Goal: Task Accomplishment & Management: Use online tool/utility

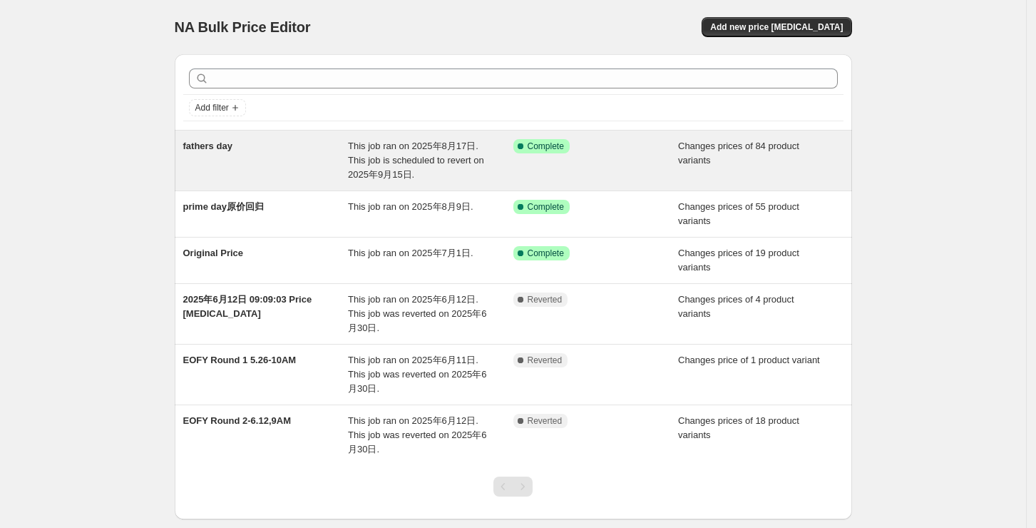
click at [635, 152] on div "Success Complete Complete" at bounding box center [586, 146] width 144 height 14
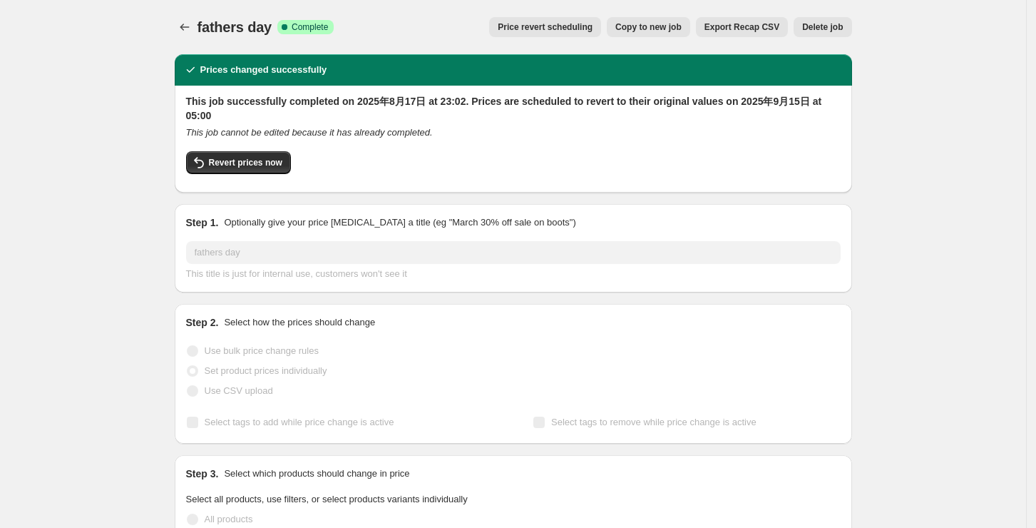
select select "collection"
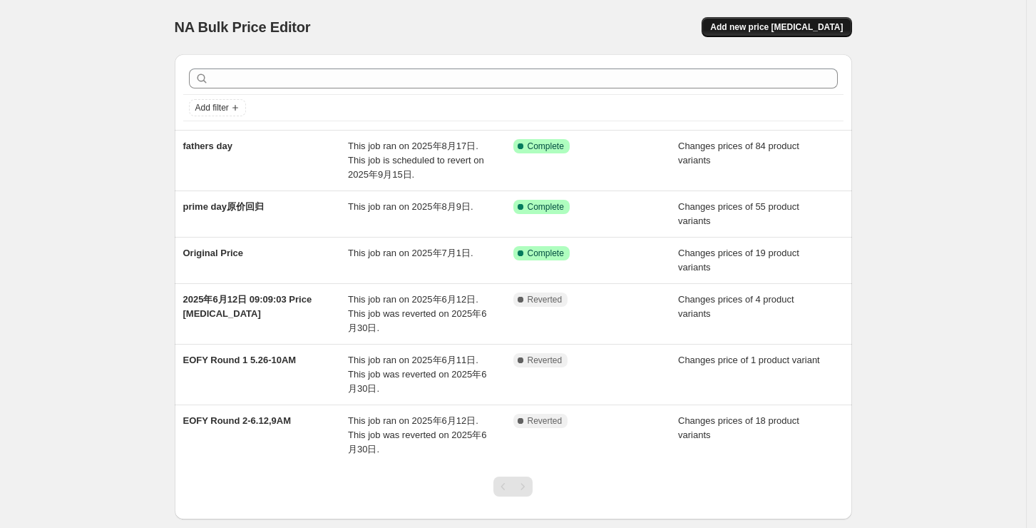
click at [771, 26] on span "Add new price [MEDICAL_DATA]" at bounding box center [776, 26] width 133 height 11
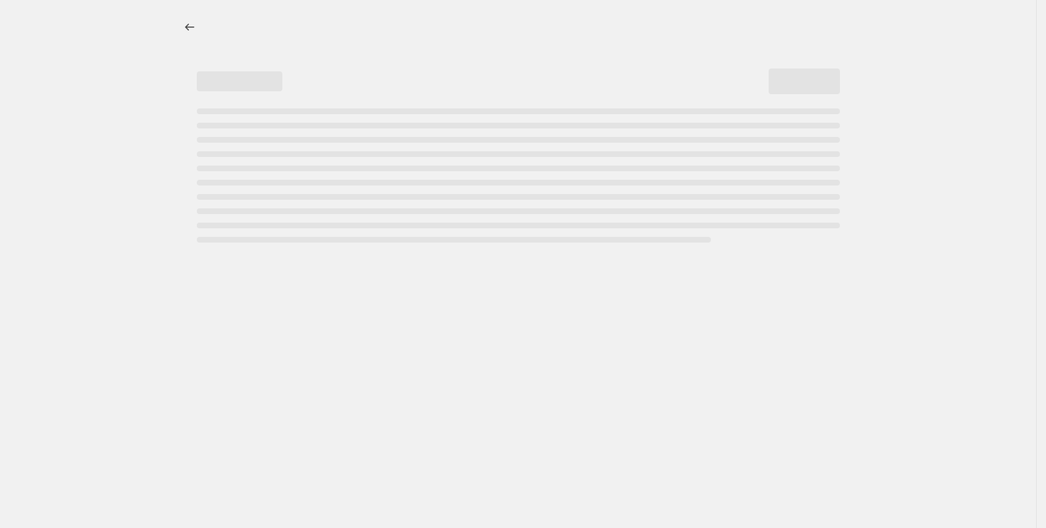
select select "percentage"
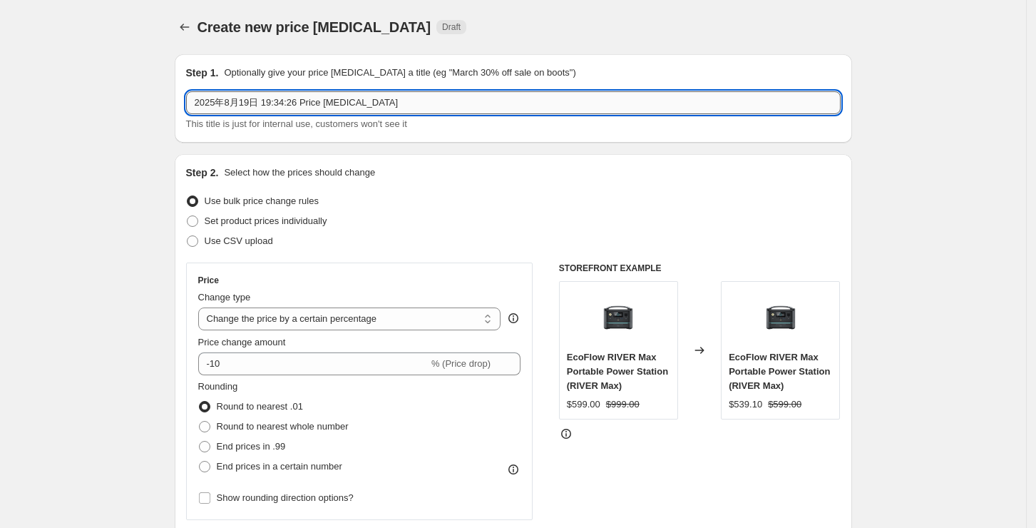
click at [405, 111] on input "2025年8月19日 19:34:26 Price [MEDICAL_DATA]" at bounding box center [513, 102] width 655 height 23
drag, startPoint x: 398, startPoint y: 103, endPoint x: 101, endPoint y: 100, distance: 297.4
type input "fathersday bundle"
click at [252, 219] on span "Set product prices individually" at bounding box center [266, 220] width 123 height 11
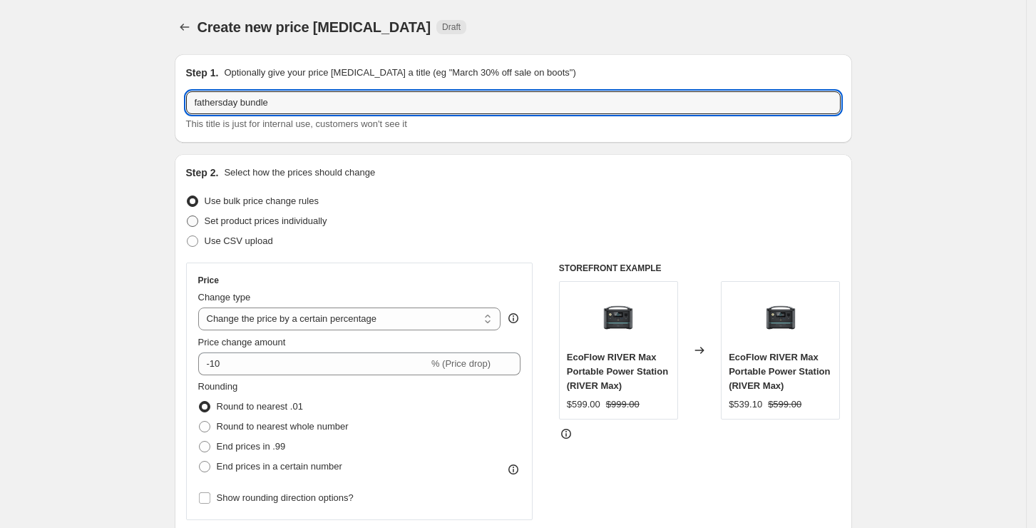
click at [188, 216] on input "Set product prices individually" at bounding box center [187, 215] width 1 height 1
radio input "true"
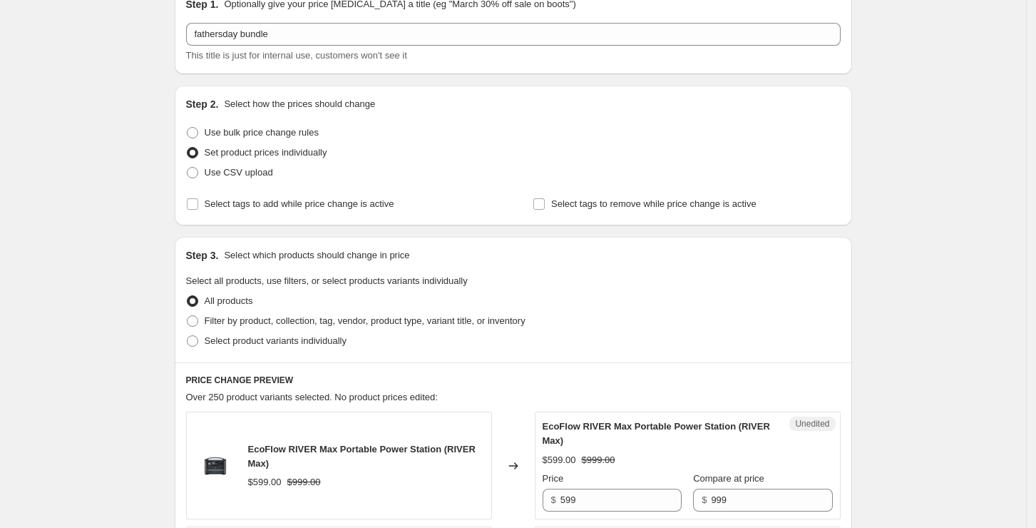
scroll to position [95, 0]
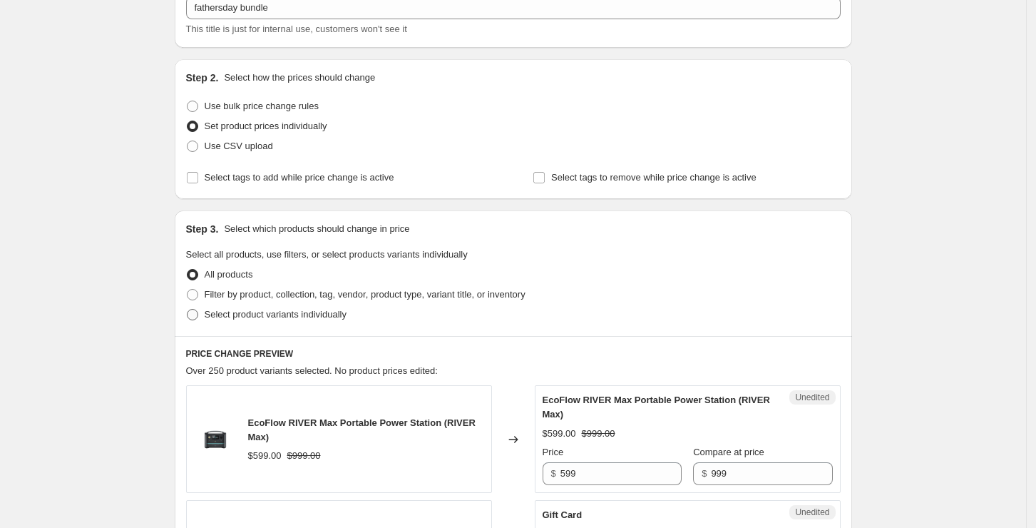
click at [226, 317] on span "Select product variants individually" at bounding box center [276, 314] width 142 height 11
click at [188, 310] on input "Select product variants individually" at bounding box center [187, 309] width 1 height 1
radio input "true"
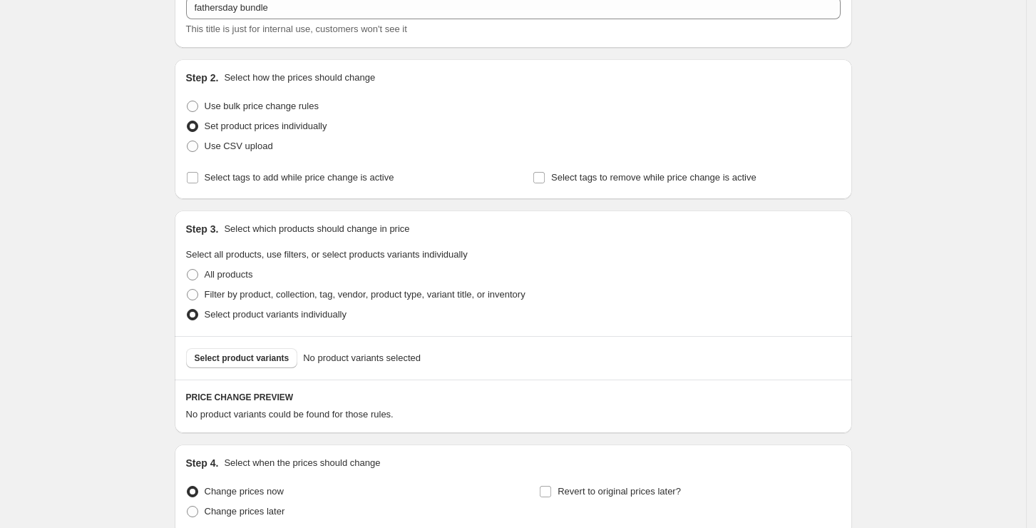
scroll to position [220, 0]
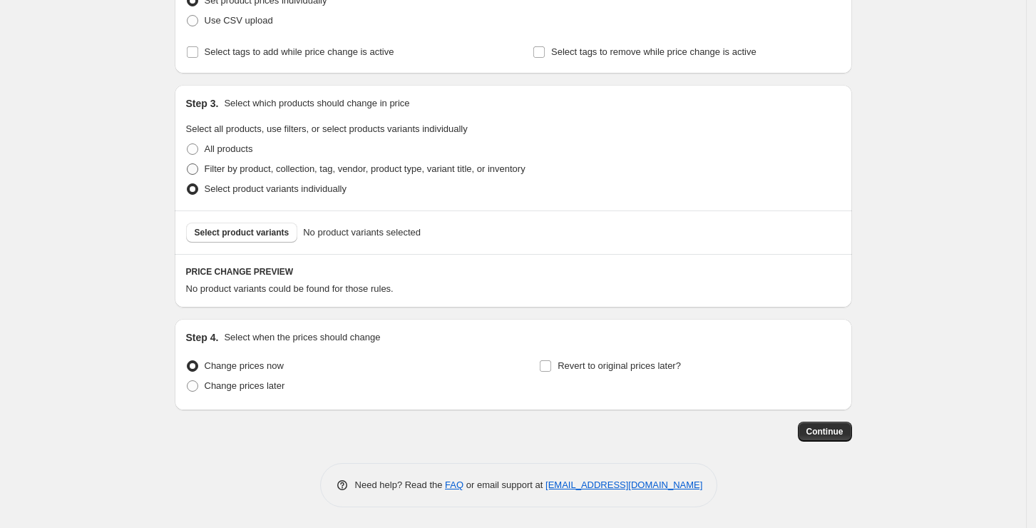
click at [285, 175] on span "Filter by product, collection, tag, vendor, product type, variant title, or inv…" at bounding box center [365, 169] width 321 height 14
click at [188, 164] on input "Filter by product, collection, tag, vendor, product type, variant title, or inv…" at bounding box center [187, 163] width 1 height 1
radio input "true"
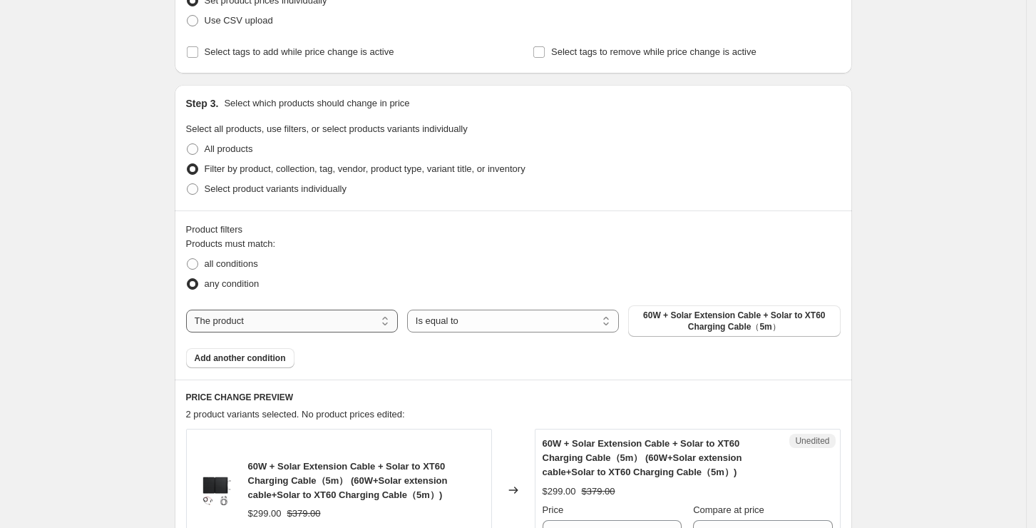
click at [307, 314] on select "The product The product's collection The product's tag The product's vendor The…" at bounding box center [292, 321] width 212 height 23
click at [266, 193] on span "Select product variants individually" at bounding box center [276, 188] width 142 height 11
click at [188, 184] on input "Select product variants individually" at bounding box center [187, 183] width 1 height 1
radio input "true"
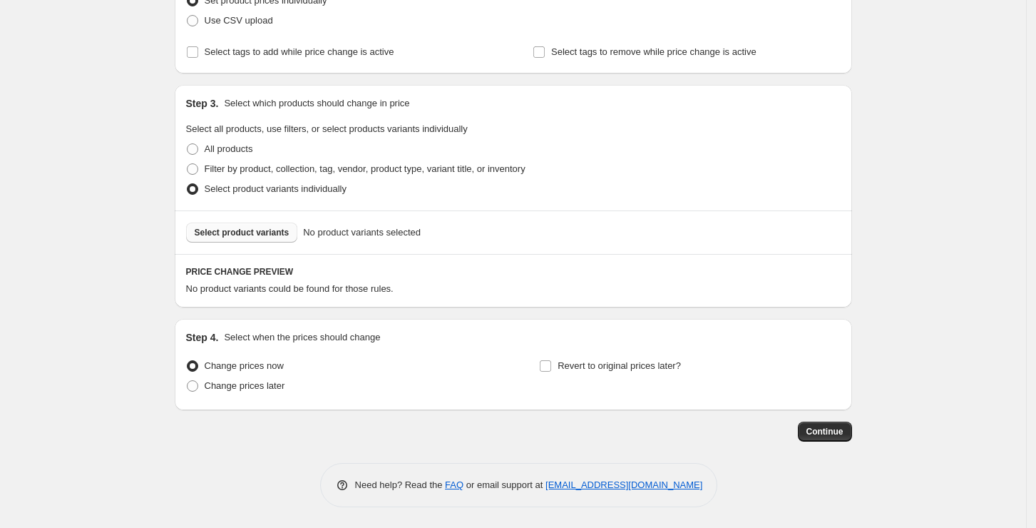
click at [272, 237] on span "Select product variants" at bounding box center [242, 232] width 95 height 11
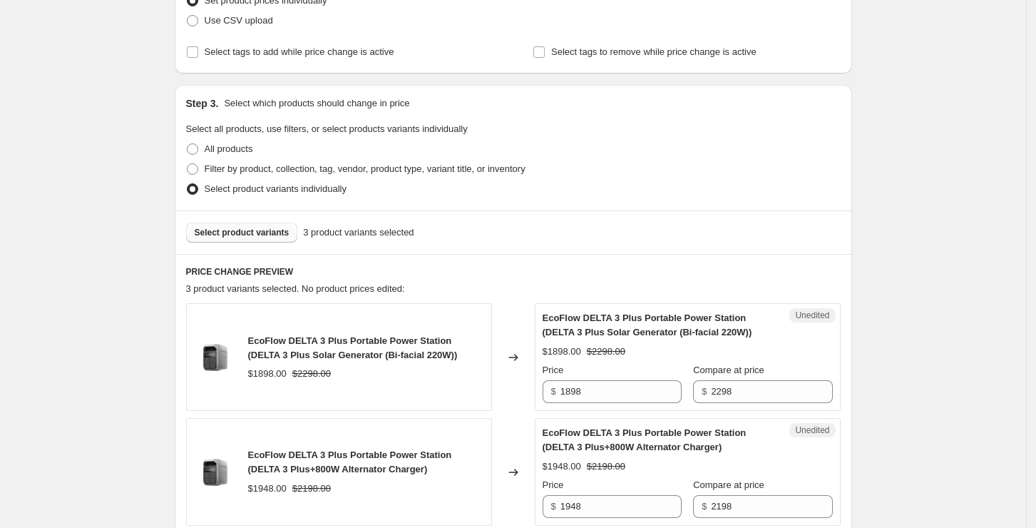
click at [259, 239] on button "Select product variants" at bounding box center [242, 233] width 112 height 20
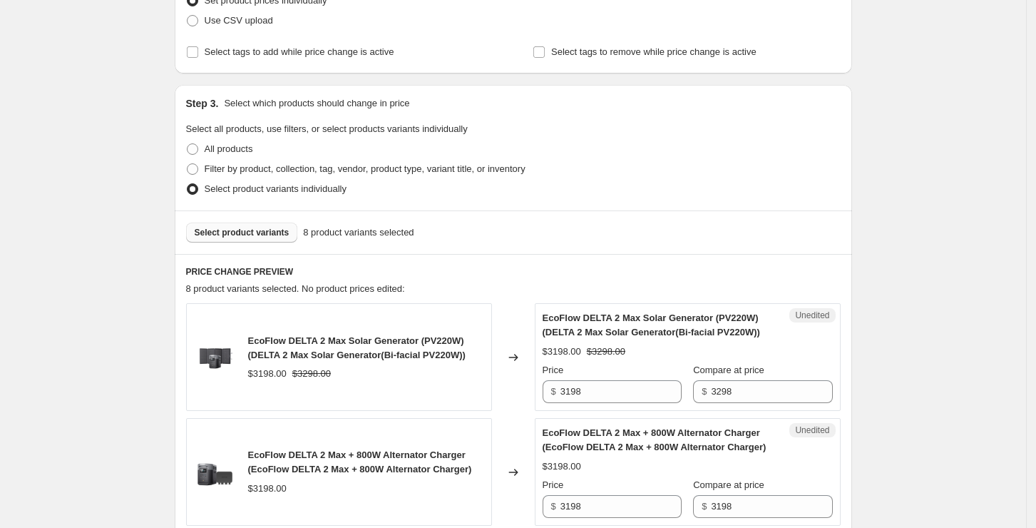
click at [260, 235] on span "Select product variants" at bounding box center [242, 232] width 95 height 11
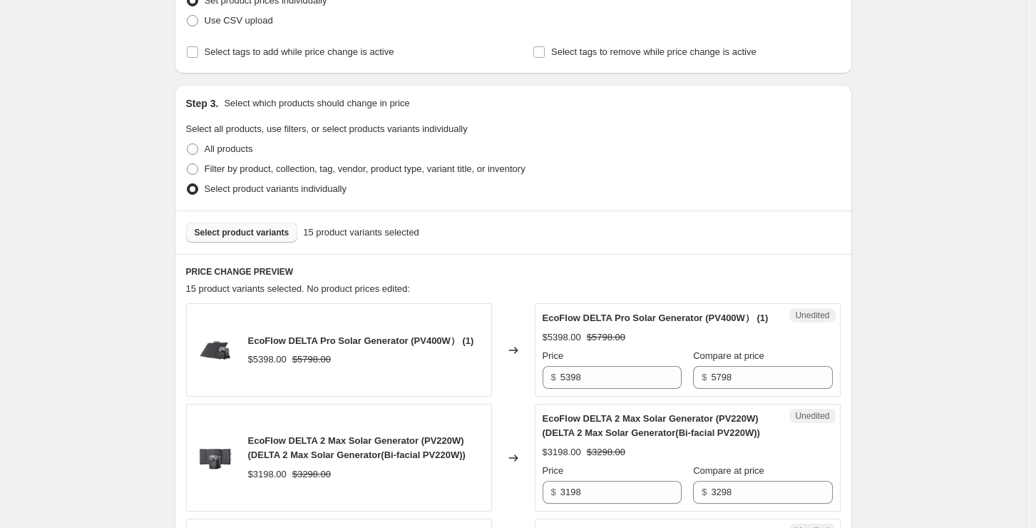
click at [261, 235] on span "Select product variants" at bounding box center [242, 232] width 95 height 11
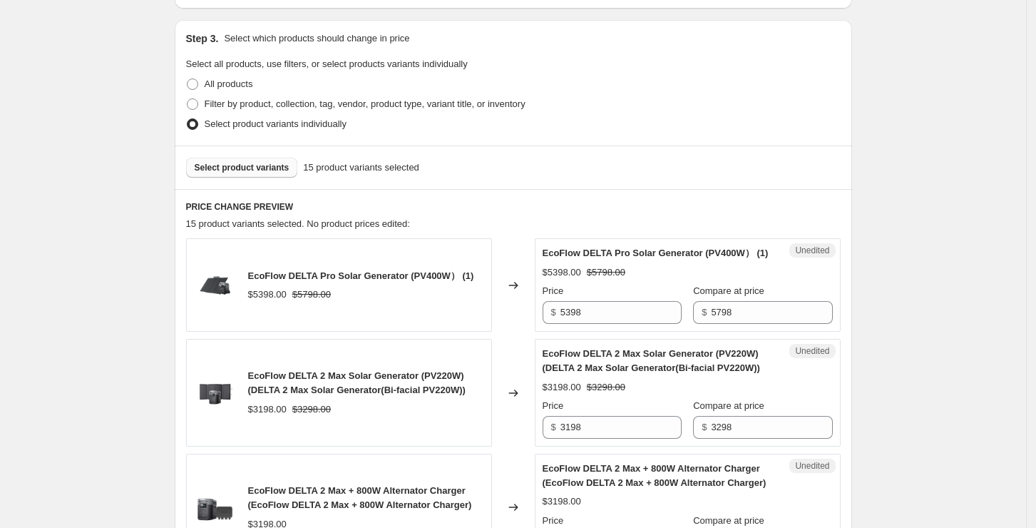
scroll to position [315, 0]
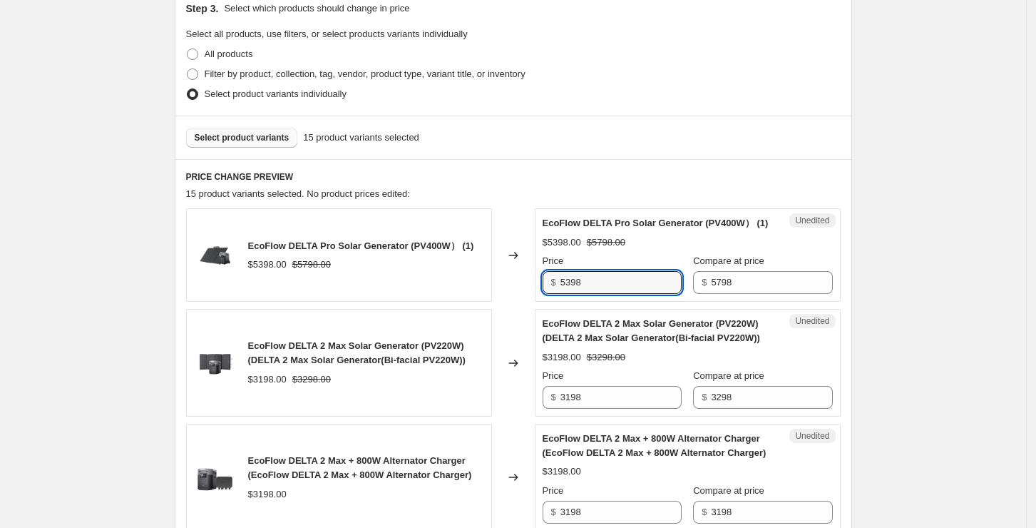
drag, startPoint x: 613, startPoint y: 297, endPoint x: 534, endPoint y: 296, distance: 79.2
click at [534, 296] on div "EcoFlow DELTA Pro Solar Generator (PV400W） (1) $5398.00 $5798.00 Changed to Une…" at bounding box center [513, 254] width 655 height 93
type input "5099"
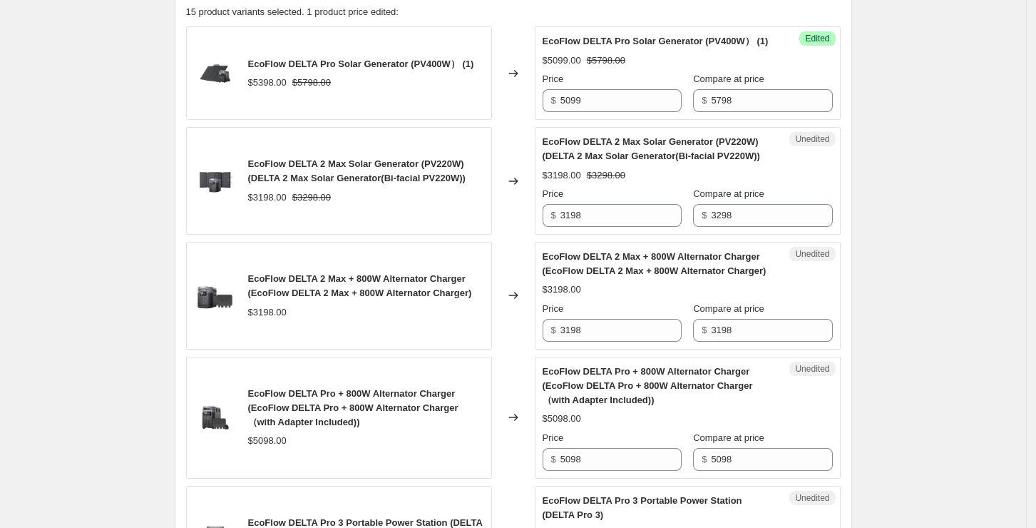
scroll to position [506, 0]
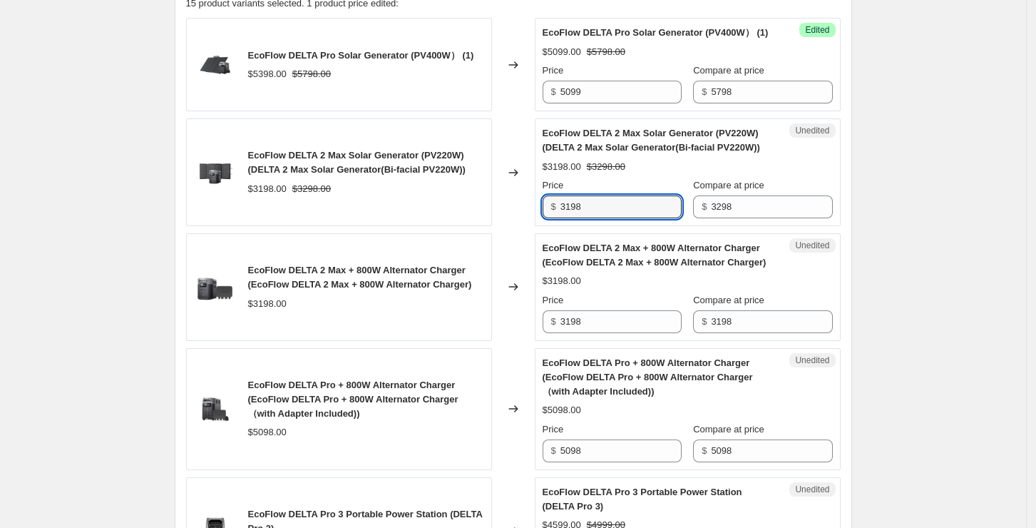
drag, startPoint x: 618, startPoint y: 221, endPoint x: 551, endPoint y: 224, distance: 66.4
click at [551, 218] on div "$ 3198" at bounding box center [612, 206] width 139 height 23
type input "2549"
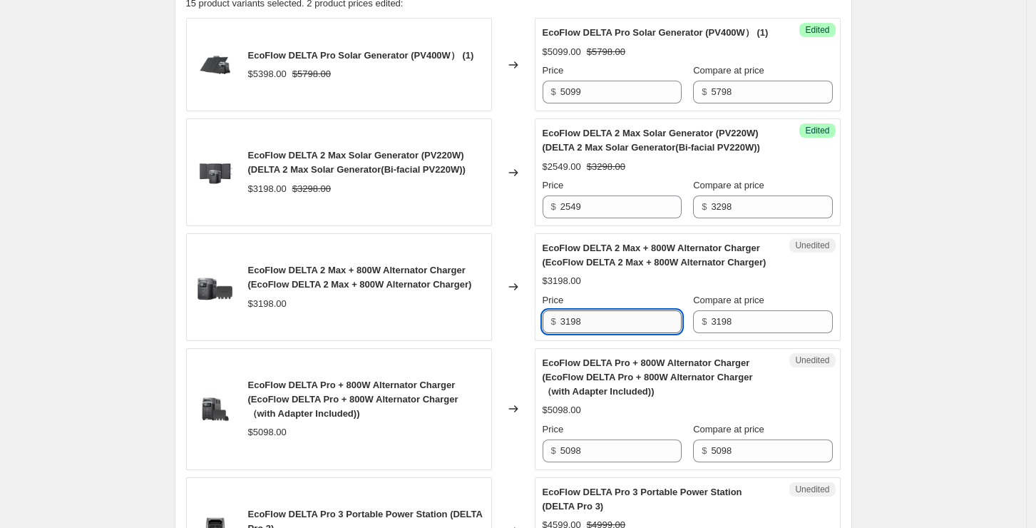
drag, startPoint x: 635, startPoint y: 337, endPoint x: 571, endPoint y: 340, distance: 64.3
click at [571, 333] on input "3198" at bounding box center [621, 321] width 121 height 23
click at [633, 333] on input "3198" at bounding box center [621, 321] width 121 height 23
drag, startPoint x: 618, startPoint y: 334, endPoint x: 526, endPoint y: 337, distance: 92.0
click at [526, 337] on div "EcoFlow DELTA 2 Max + 800W Alternator Charger (EcoFlow DELTA 2 Max + 800W Alter…" at bounding box center [513, 287] width 655 height 108
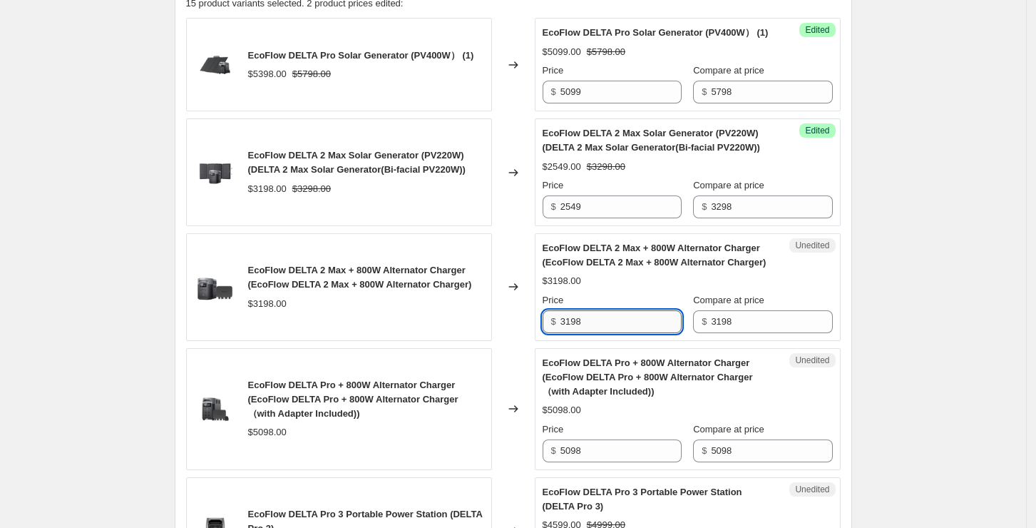
click at [598, 333] on input "3198" at bounding box center [621, 321] width 121 height 23
drag, startPoint x: 601, startPoint y: 335, endPoint x: 546, endPoint y: 336, distance: 54.9
click at [546, 336] on div "Unedited EcoFlow DELTA 2 Max + 800W Alternator Charger (EcoFlow DELTA 2 Max + 8…" at bounding box center [688, 287] width 306 height 108
type input "2599"
click at [654, 288] on div "$3198.00" at bounding box center [688, 281] width 290 height 14
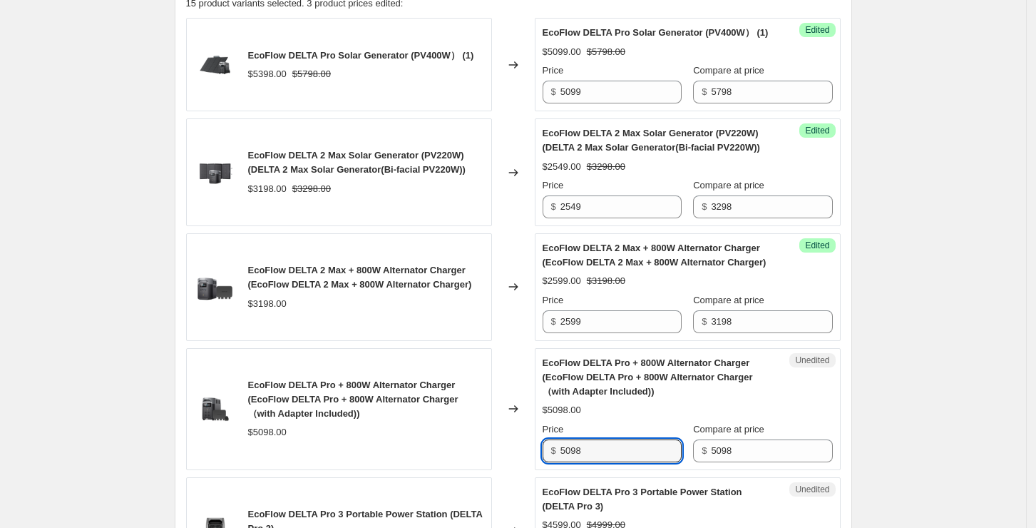
drag, startPoint x: 627, startPoint y: 464, endPoint x: 560, endPoint y: 465, distance: 67.0
click at [560, 462] on div "$ 5098" at bounding box center [612, 450] width 139 height 23
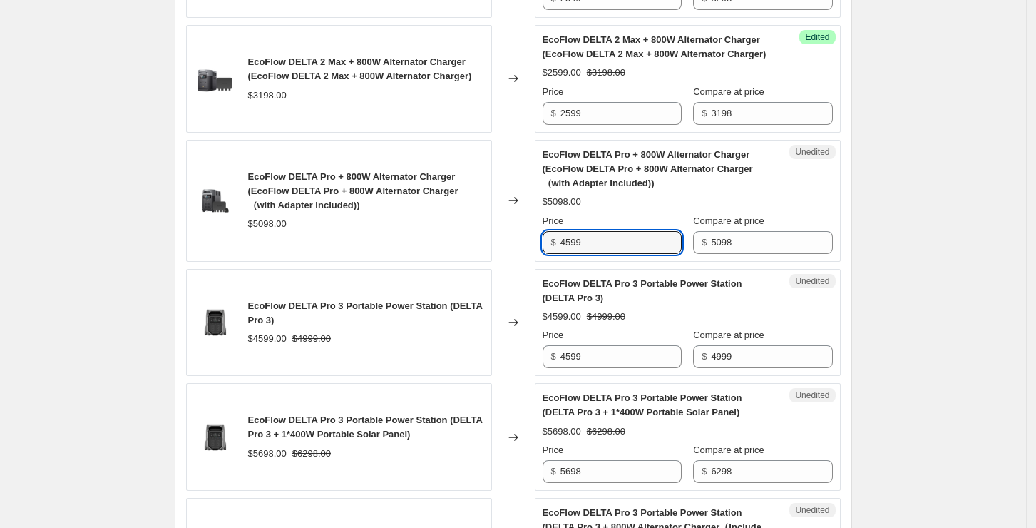
scroll to position [791, 0]
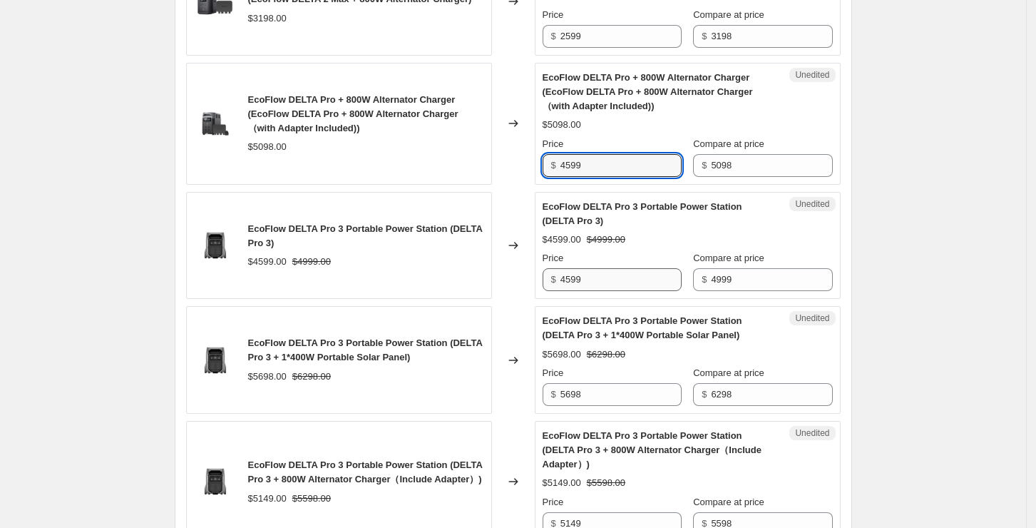
type input "4599"
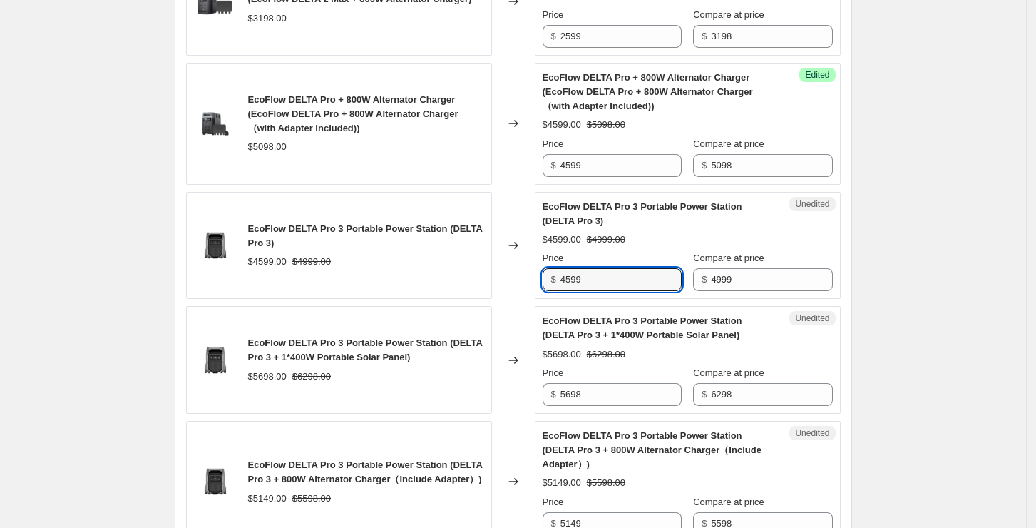
drag, startPoint x: 614, startPoint y: 282, endPoint x: 533, endPoint y: 290, distance: 81.0
click at [533, 290] on div "EcoFlow DELTA Pro 3 Portable Power Station (DELTA Pro 3) $4599.00 $4999.00 Chan…" at bounding box center [513, 246] width 655 height 108
click at [646, 362] on div "$5698.00 $6298.00" at bounding box center [688, 354] width 290 height 14
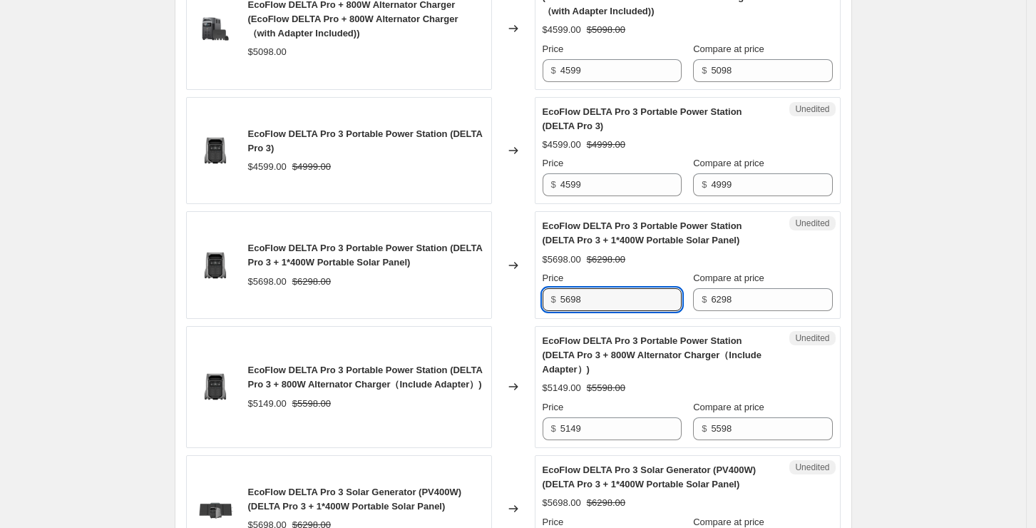
drag, startPoint x: 642, startPoint y: 311, endPoint x: 540, endPoint y: 317, distance: 102.1
click at [540, 317] on div "Unedited EcoFlow DELTA Pro 3 Portable Power Station (DELTA Pro 3 + 1*400W Porta…" at bounding box center [688, 265] width 306 height 108
type input "5599"
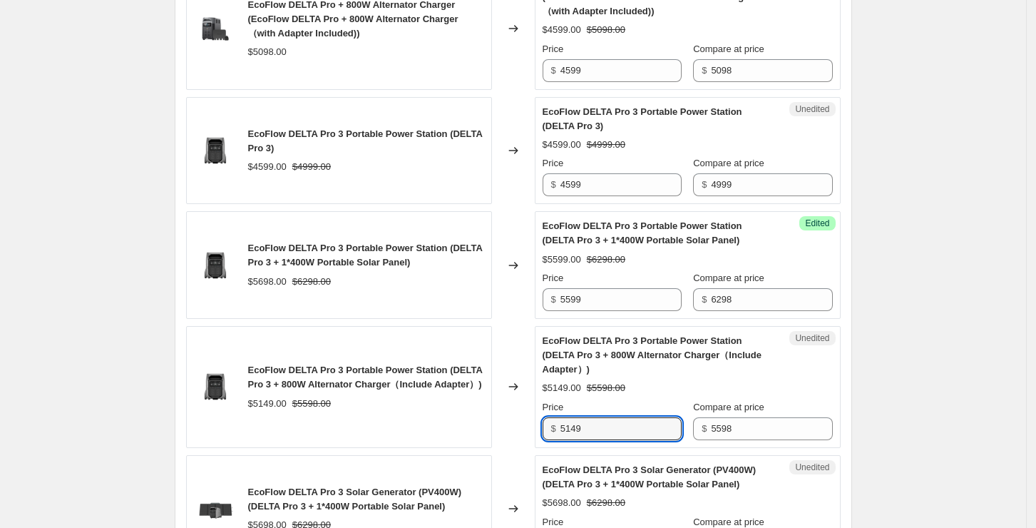
drag, startPoint x: 611, startPoint y: 441, endPoint x: 547, endPoint y: 446, distance: 63.7
click at [547, 440] on div "$ 5149" at bounding box center [612, 428] width 139 height 23
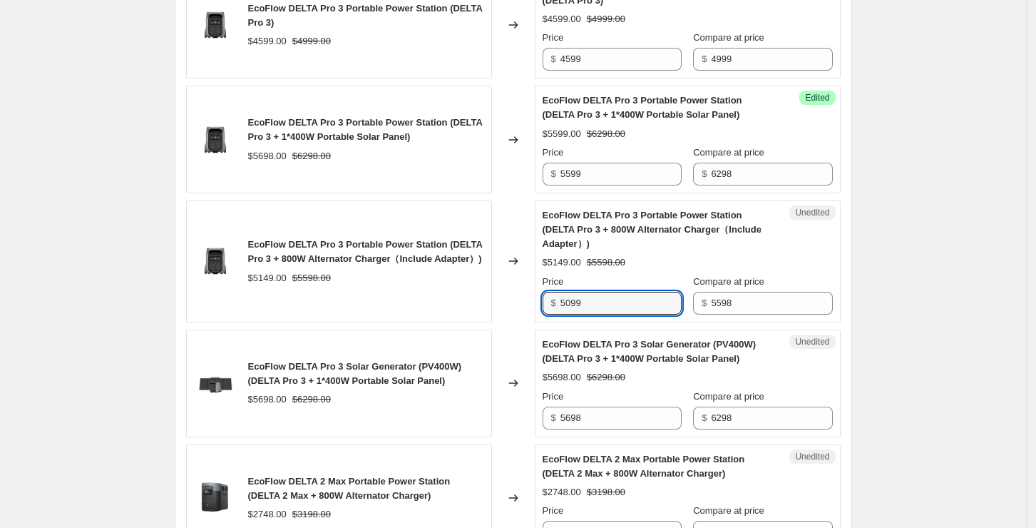
scroll to position [1076, 0]
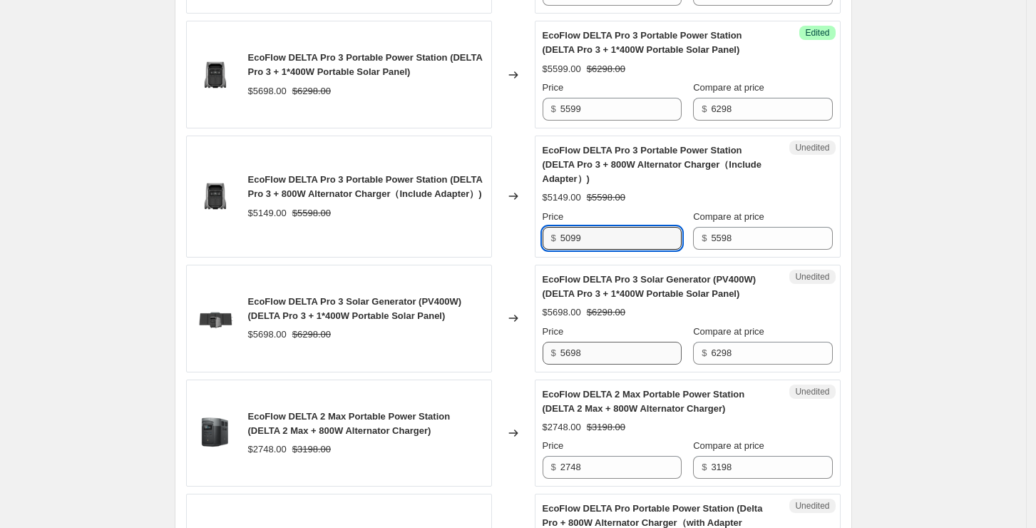
type input "5099"
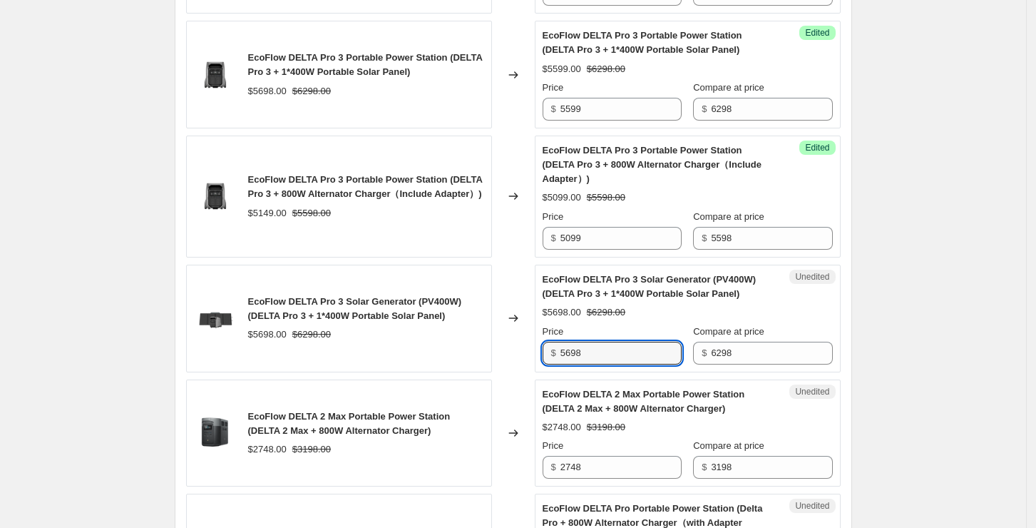
drag, startPoint x: 612, startPoint y: 367, endPoint x: 516, endPoint y: 357, distance: 96.7
click at [516, 357] on div "EcoFlow DELTA Pro 3 Solar Generator (PV400W) (DELTA Pro 3 + 1*400W Portable Sol…" at bounding box center [513, 319] width 655 height 108
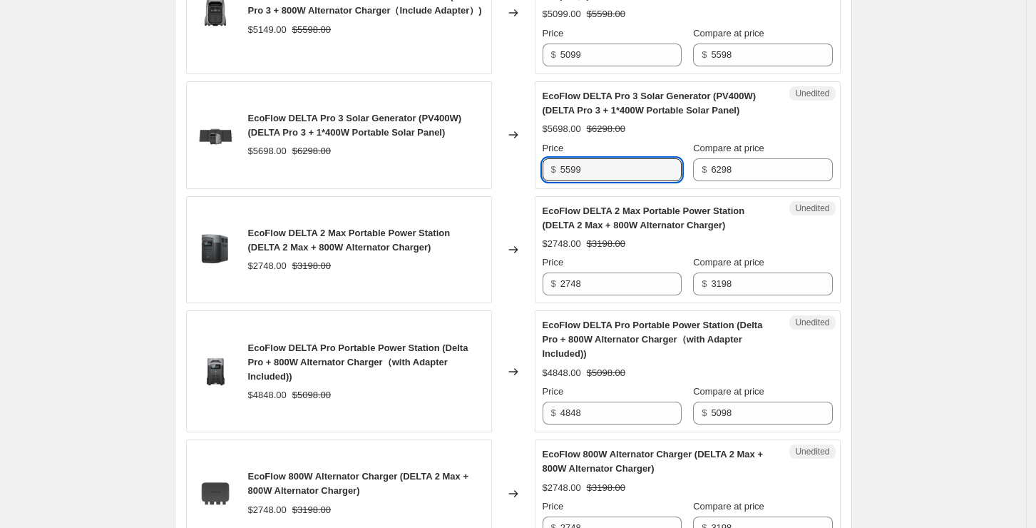
scroll to position [1267, 0]
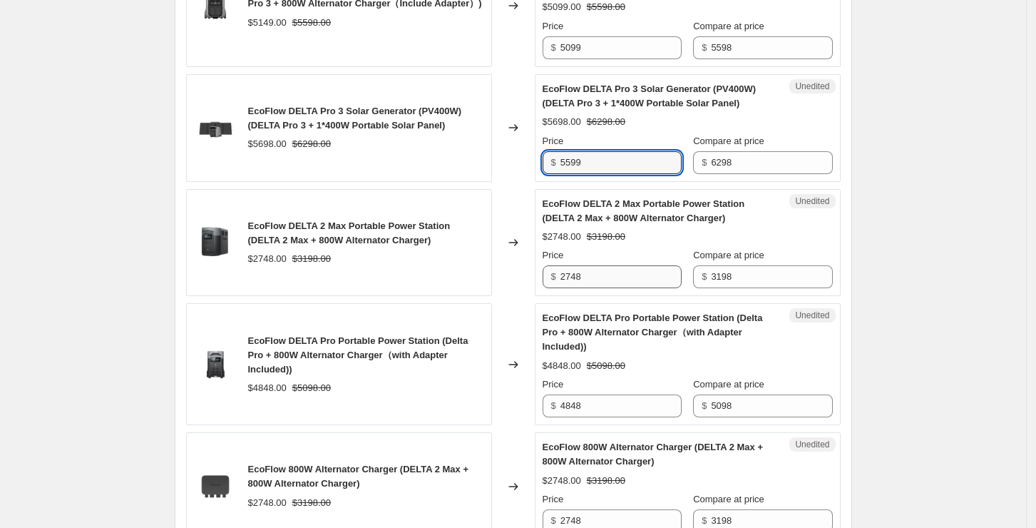
type input "5599"
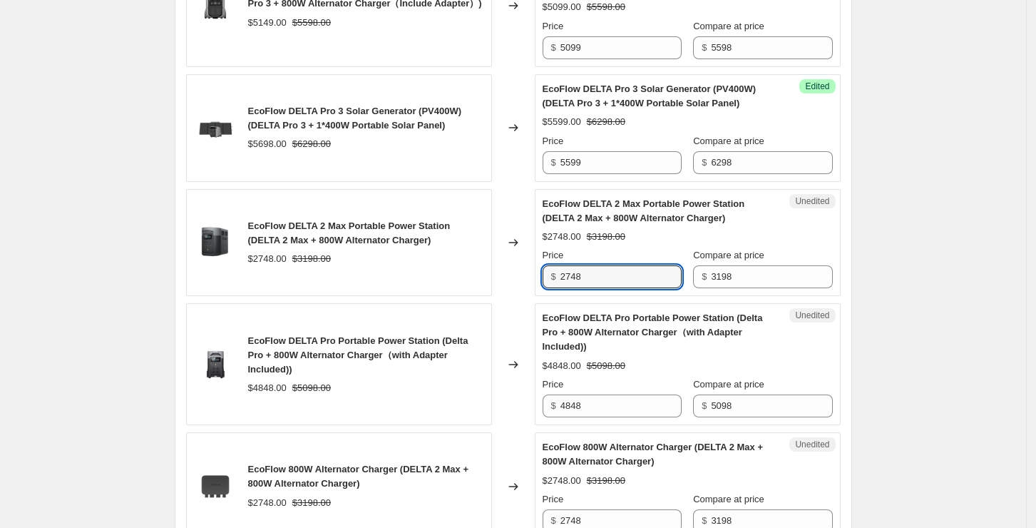
drag, startPoint x: 623, startPoint y: 291, endPoint x: 538, endPoint y: 294, distance: 84.2
click at [538, 294] on div "Unedited EcoFlow DELTA 2 Max Portable Power Station (DELTA 2 Max + 800W Alterna…" at bounding box center [688, 243] width 306 height 108
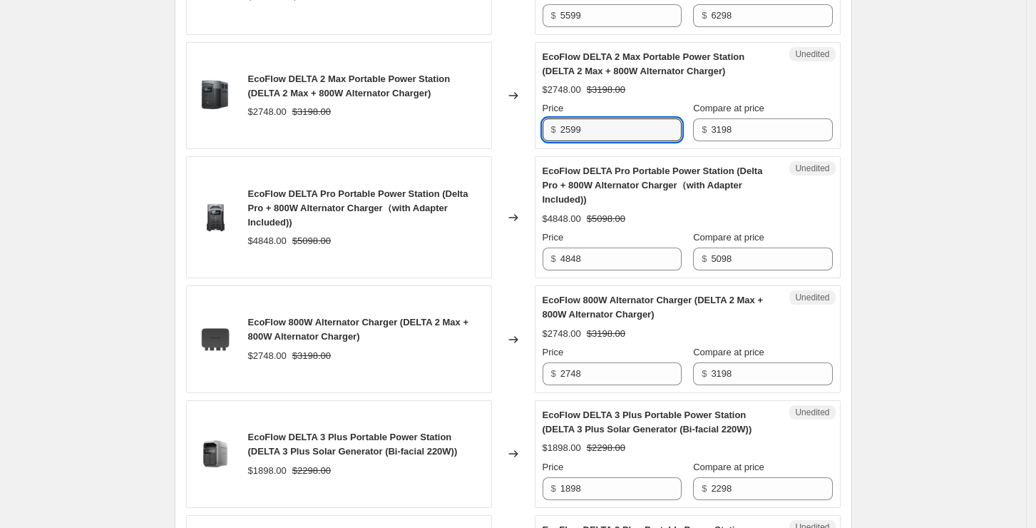
scroll to position [1456, 0]
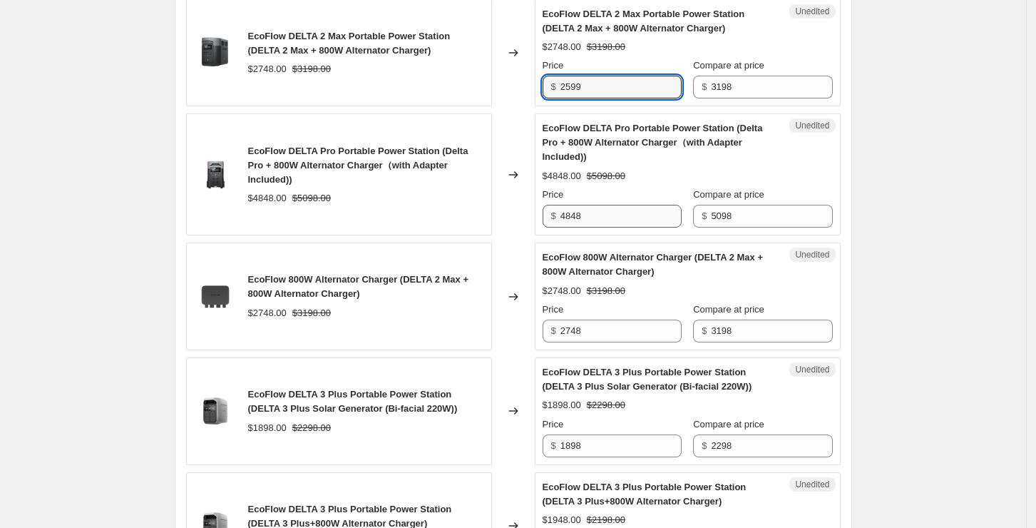
type input "2599"
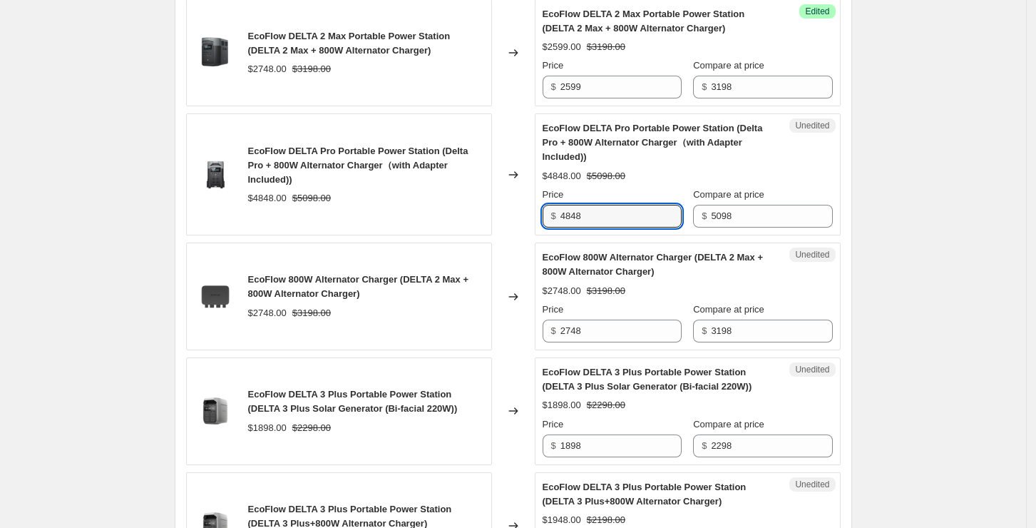
drag, startPoint x: 608, startPoint y: 211, endPoint x: 503, endPoint y: 210, distance: 104.8
click at [503, 210] on div "EcoFlow DELTA Pro Portable Power Station (Delta Pro + 800W Alternator Charger（w…" at bounding box center [513, 174] width 655 height 122
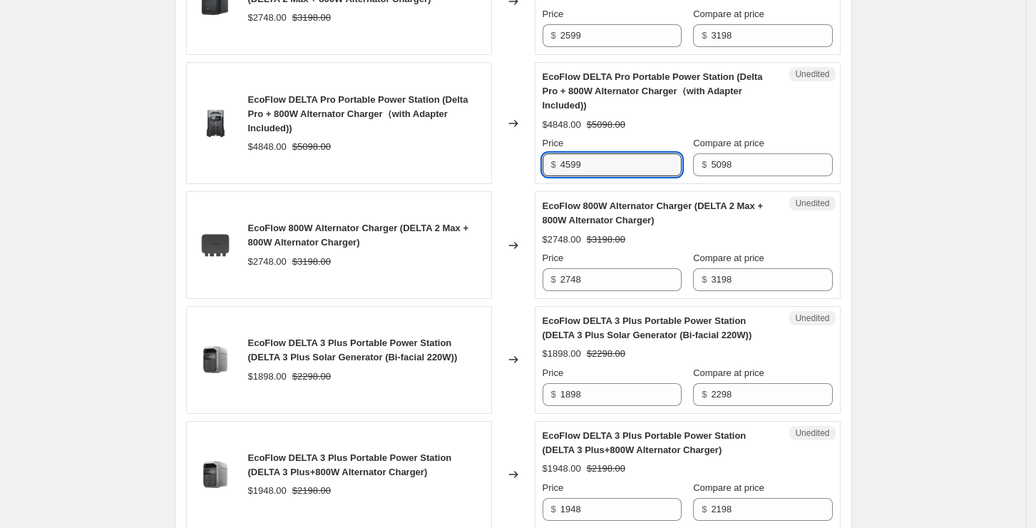
scroll to position [1552, 0]
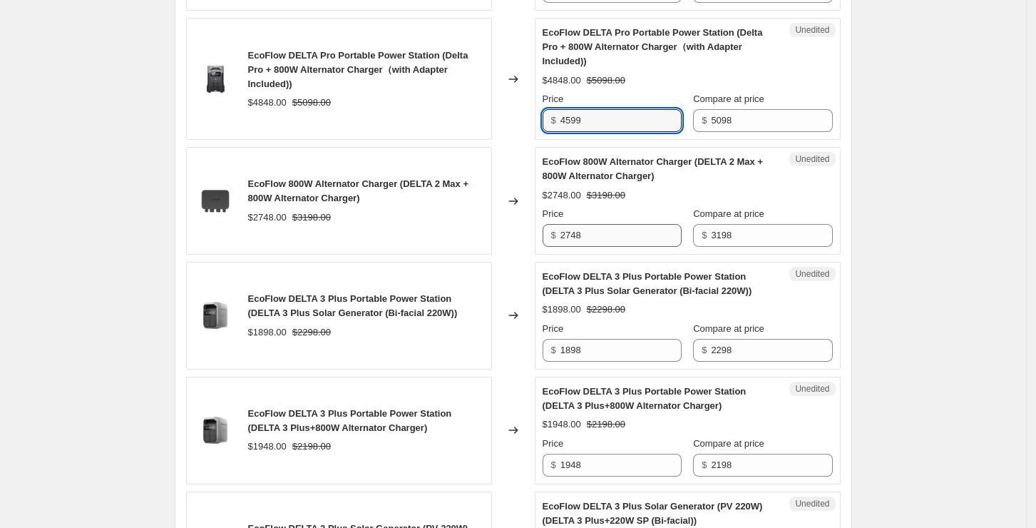
type input "4599"
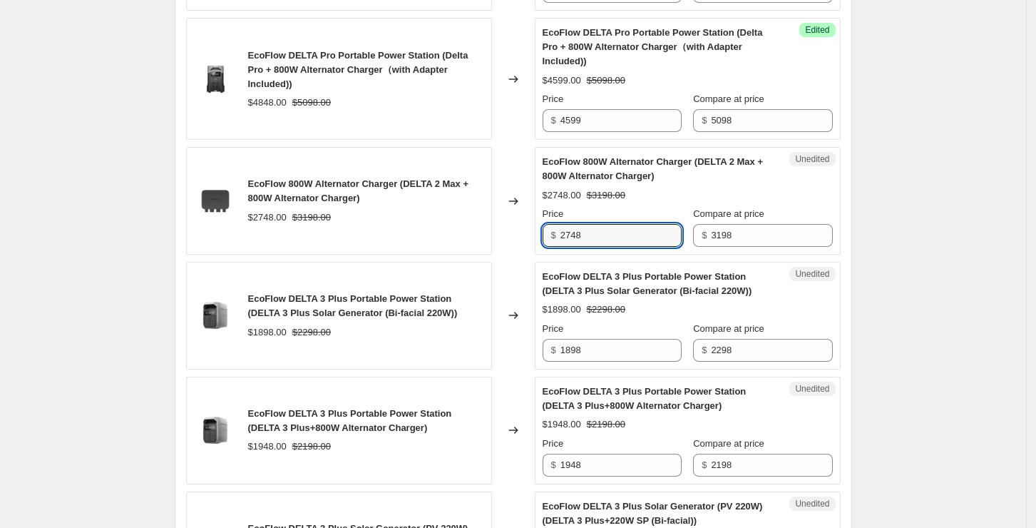
drag, startPoint x: 608, startPoint y: 233, endPoint x: 519, endPoint y: 226, distance: 89.4
click at [519, 226] on div "EcoFlow 800W Alternator Charger (DELTA 2 Max + 800W Alternator Charger) $2748.0…" at bounding box center [513, 201] width 655 height 108
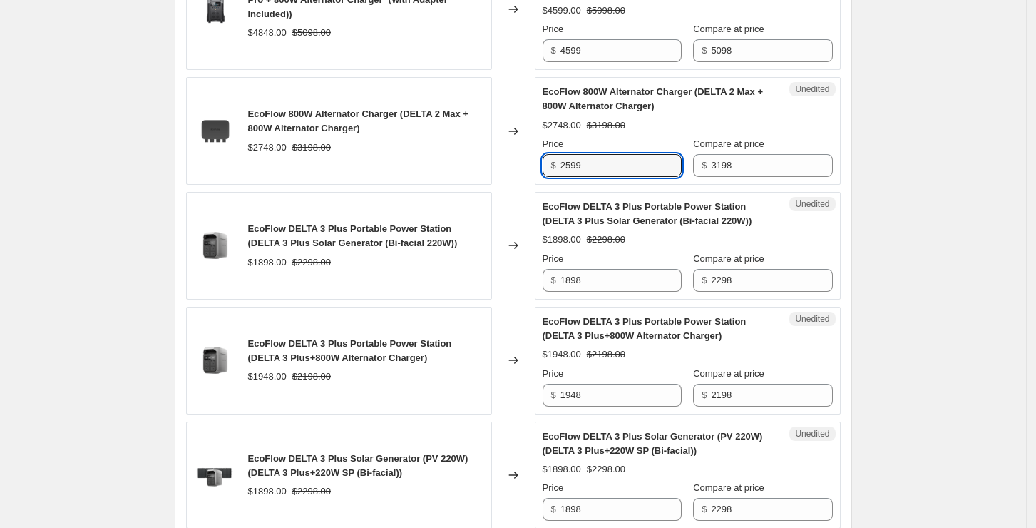
scroll to position [1647, 0]
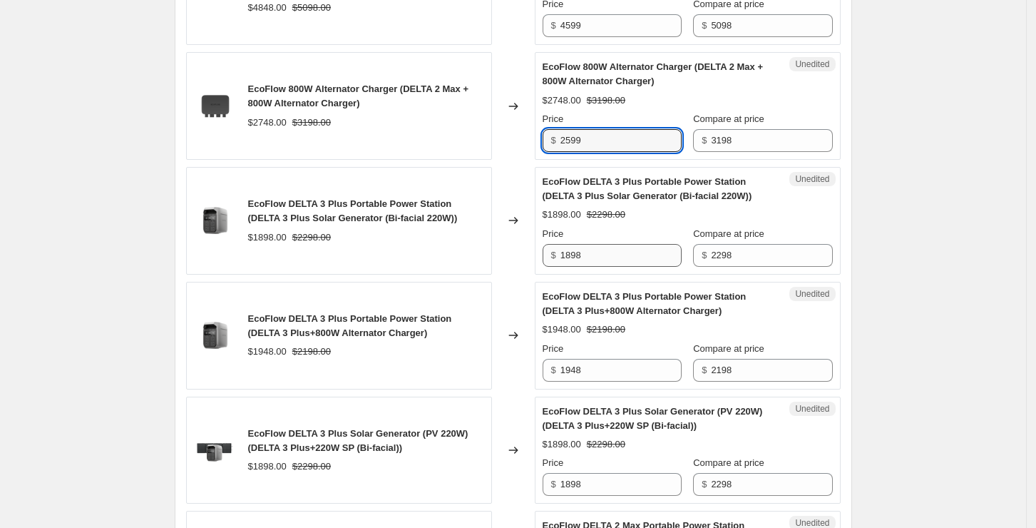
type input "2599"
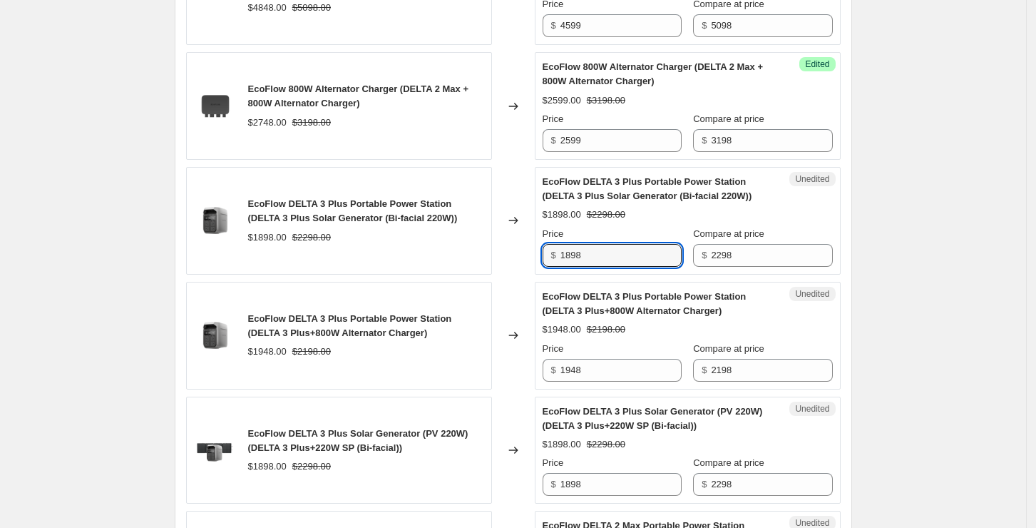
drag, startPoint x: 611, startPoint y: 250, endPoint x: 522, endPoint y: 248, distance: 89.2
click at [522, 248] on div "EcoFlow DELTA 3 Plus Portable Power Station (DELTA 3 Plus Solar Generator (Bi-f…" at bounding box center [513, 221] width 655 height 108
type input "2"
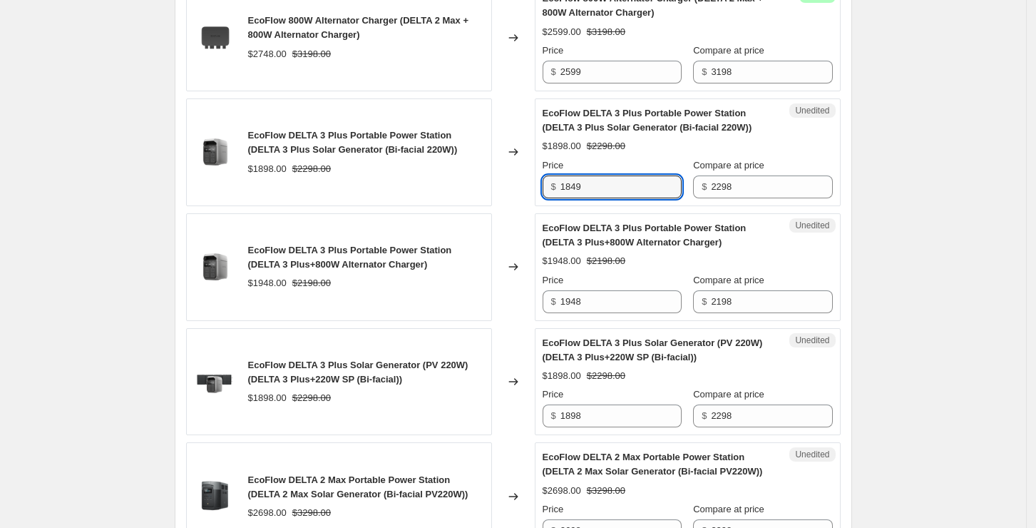
scroll to position [1742, 0]
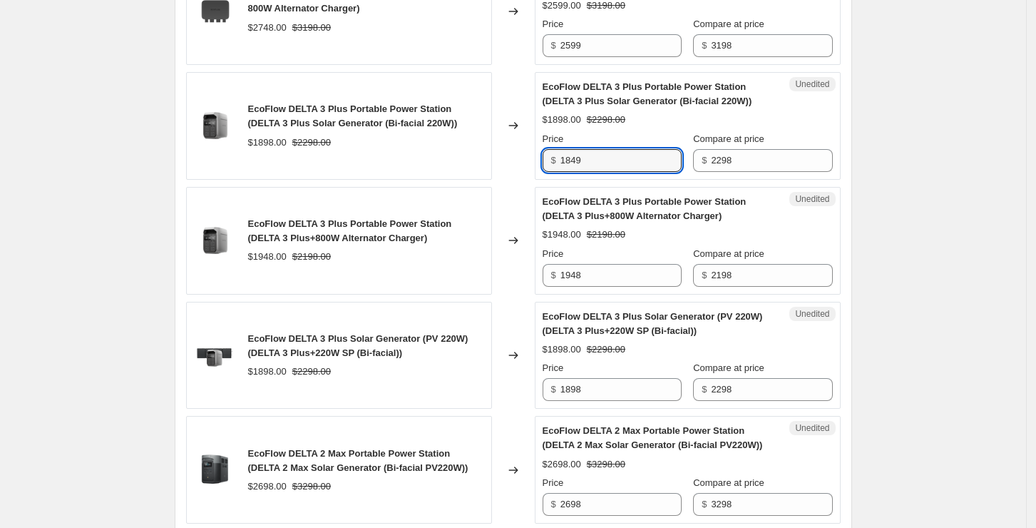
type input "1849"
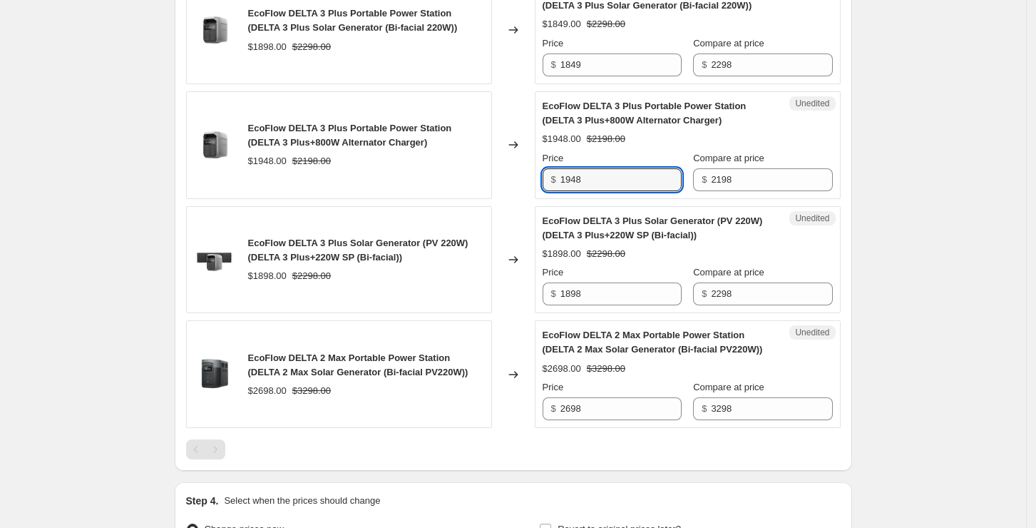
drag, startPoint x: 608, startPoint y: 181, endPoint x: 543, endPoint y: 164, distance: 67.1
click at [543, 164] on div "Unedited EcoFlow DELTA 3 Plus Portable Power Station (DELTA 3 Plus+800W Alterna…" at bounding box center [688, 145] width 306 height 108
type input "1899"
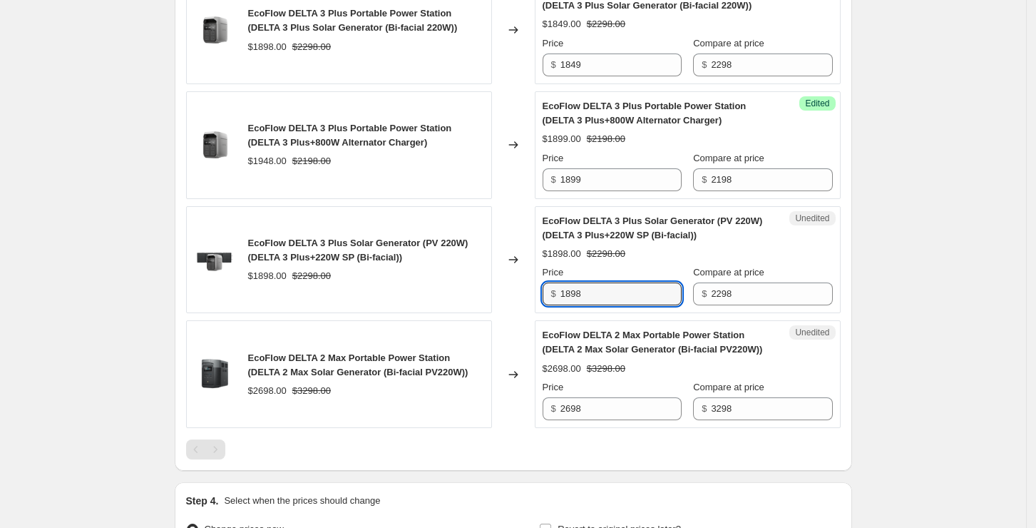
drag, startPoint x: 625, startPoint y: 283, endPoint x: 515, endPoint y: 283, distance: 109.8
click at [515, 283] on div "EcoFlow DELTA 3 Plus Solar Generator (PV 220W) (DELTA 3 Plus+220W SP (Bi-facial…" at bounding box center [513, 260] width 655 height 108
type input "1849"
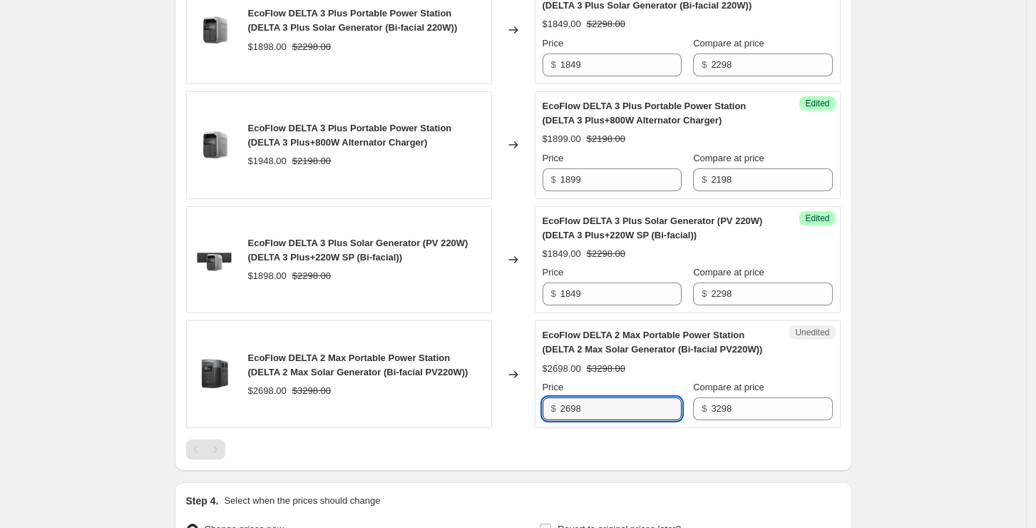
drag, startPoint x: 628, startPoint y: 410, endPoint x: 523, endPoint y: 397, distance: 105.7
click at [523, 397] on div "EcoFlow DELTA 2 Max Portable Power Station (DELTA 2 Max Solar Generator (Bi-fac…" at bounding box center [513, 374] width 655 height 108
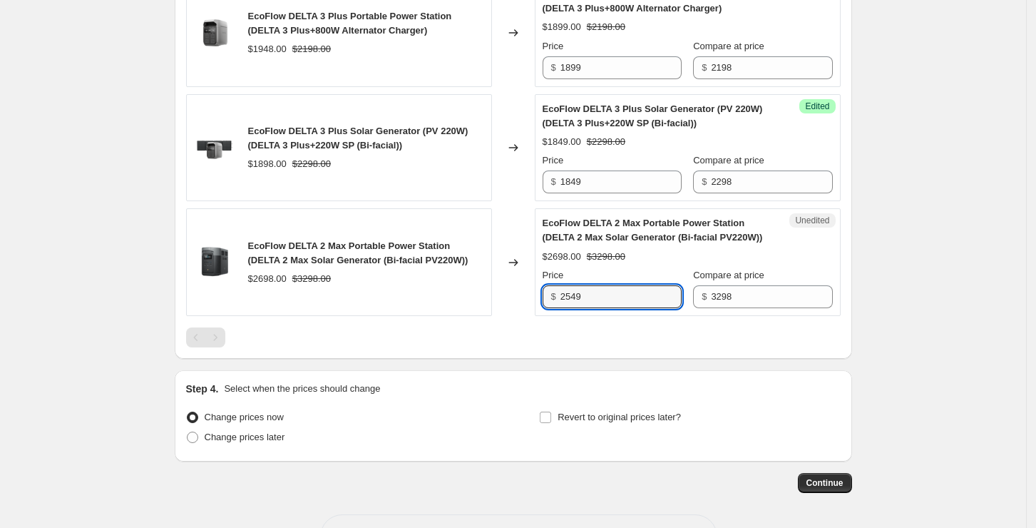
scroll to position [1998, 0]
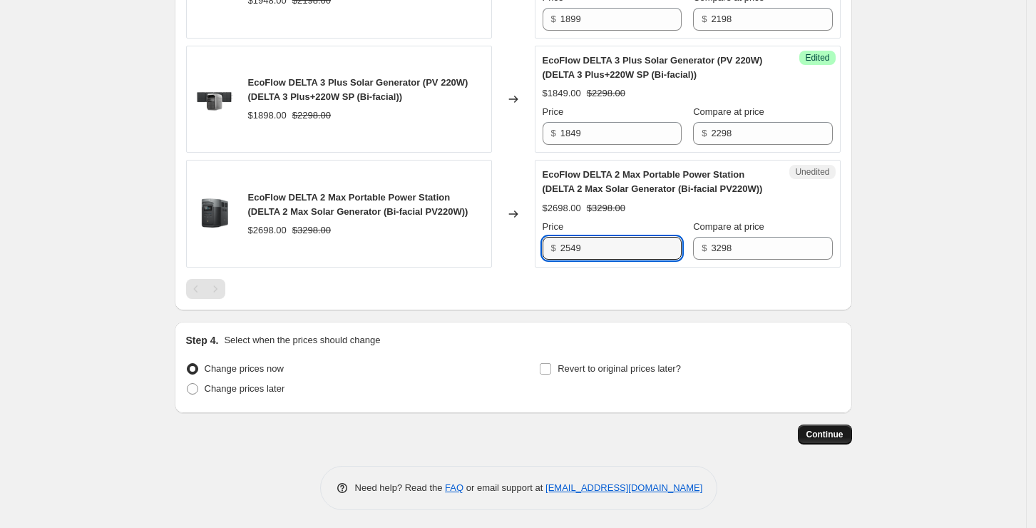
type input "2549"
click at [834, 434] on span "Continue" at bounding box center [825, 434] width 37 height 11
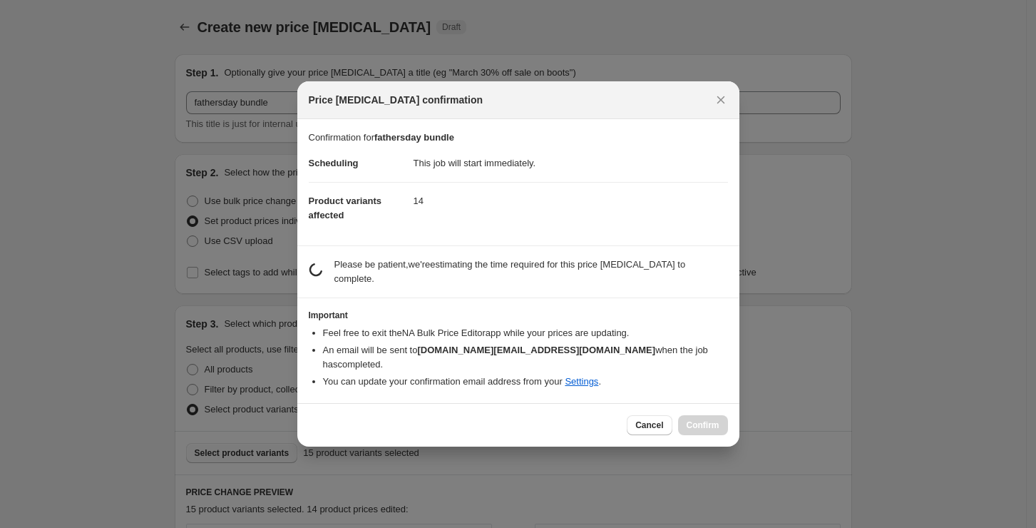
scroll to position [0, 0]
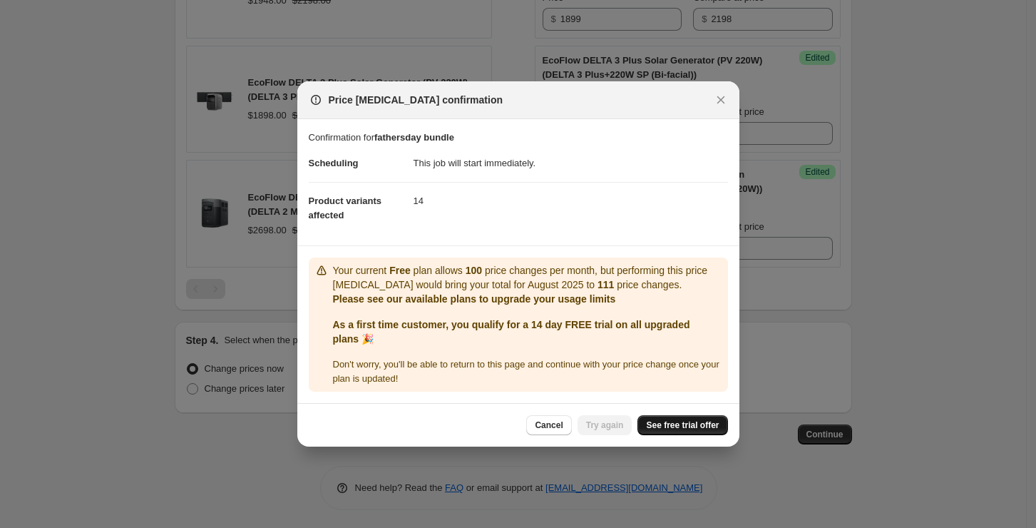
click at [673, 419] on span "See free trial offer" at bounding box center [682, 424] width 73 height 11
click at [721, 101] on icon "Close" at bounding box center [721, 100] width 8 height 8
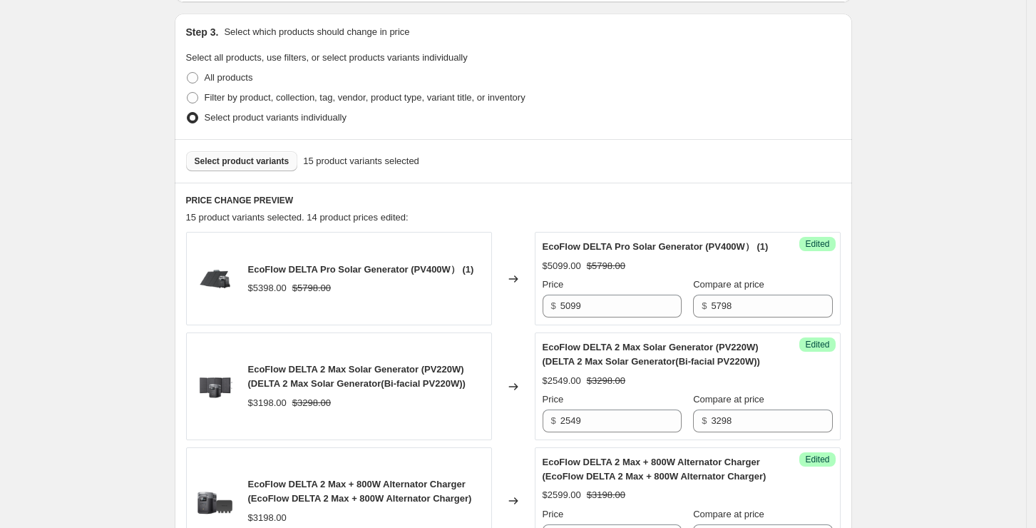
scroll to position [286, 0]
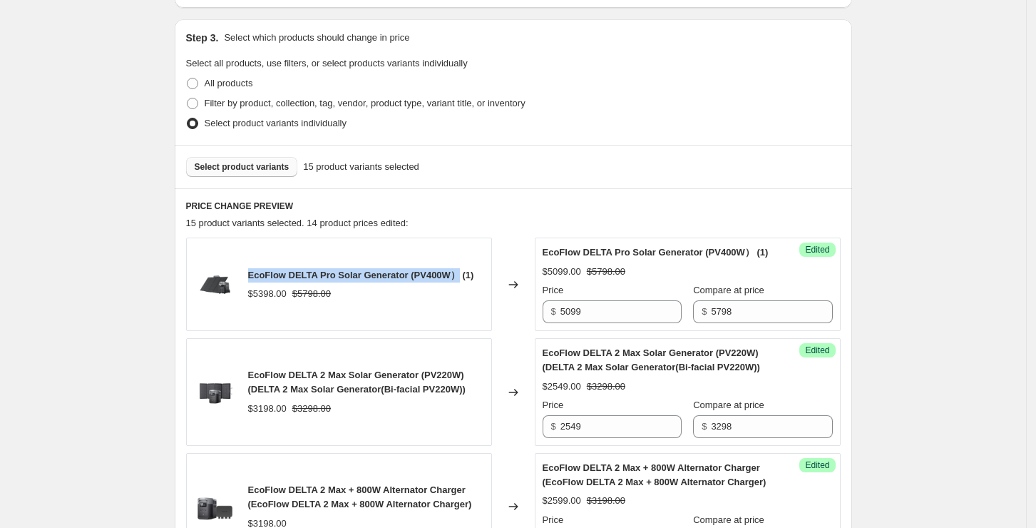
drag, startPoint x: 252, startPoint y: 282, endPoint x: 456, endPoint y: 277, distance: 204.8
click at [456, 277] on span "EcoFlow DELTA Pro Solar Generator (PV400W） (1)" at bounding box center [361, 275] width 226 height 11
copy span "EcoFlow DELTA Pro Solar Generator (PV400W）"
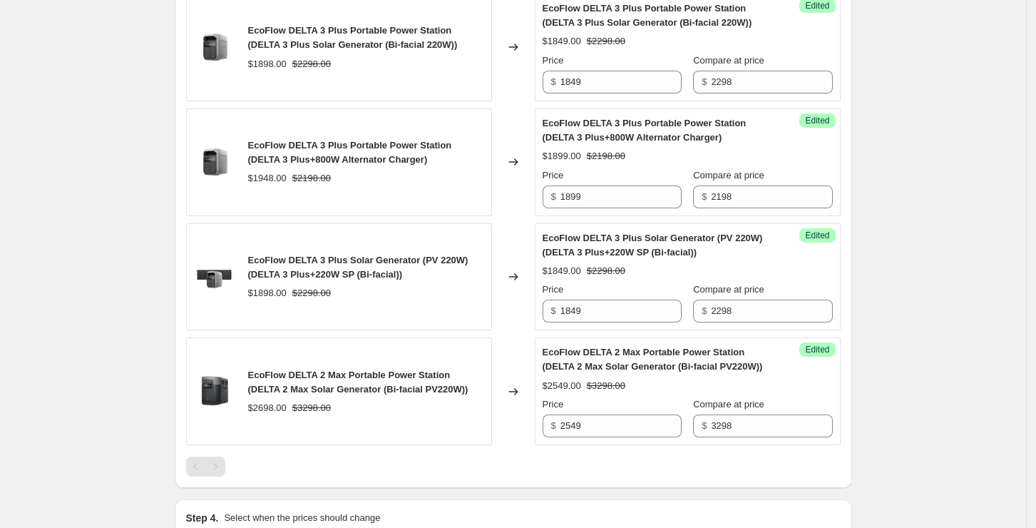
scroll to position [1997, 0]
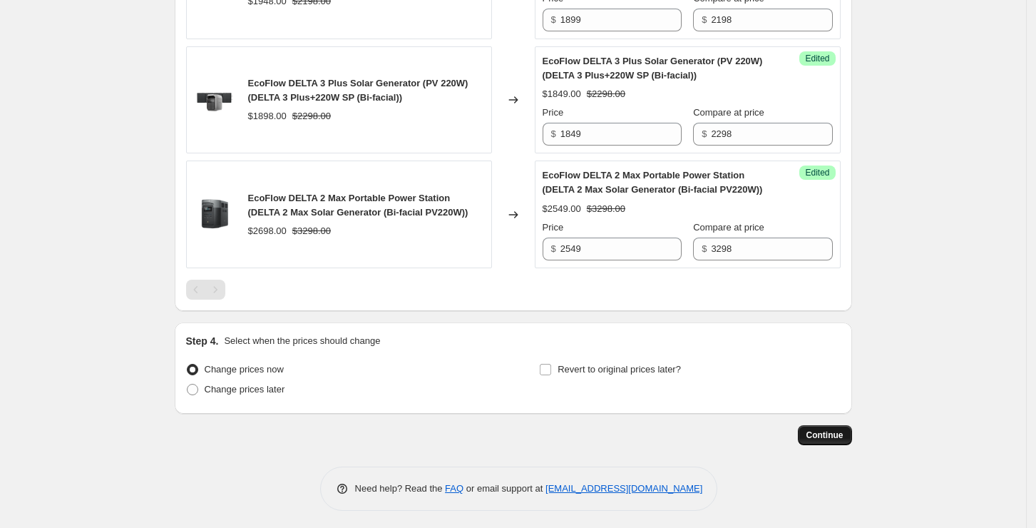
click at [835, 432] on span "Continue" at bounding box center [825, 434] width 37 height 11
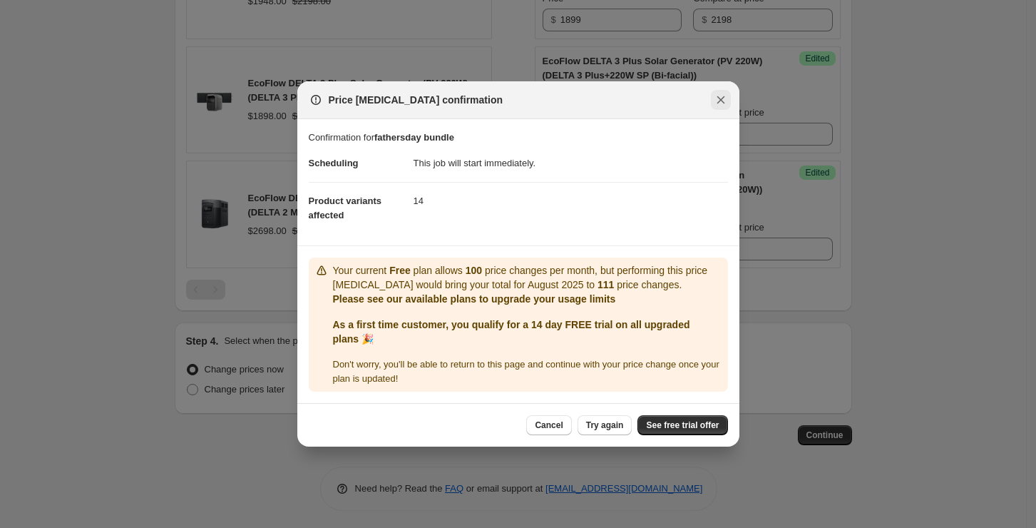
click at [725, 103] on icon "Close" at bounding box center [721, 100] width 14 height 14
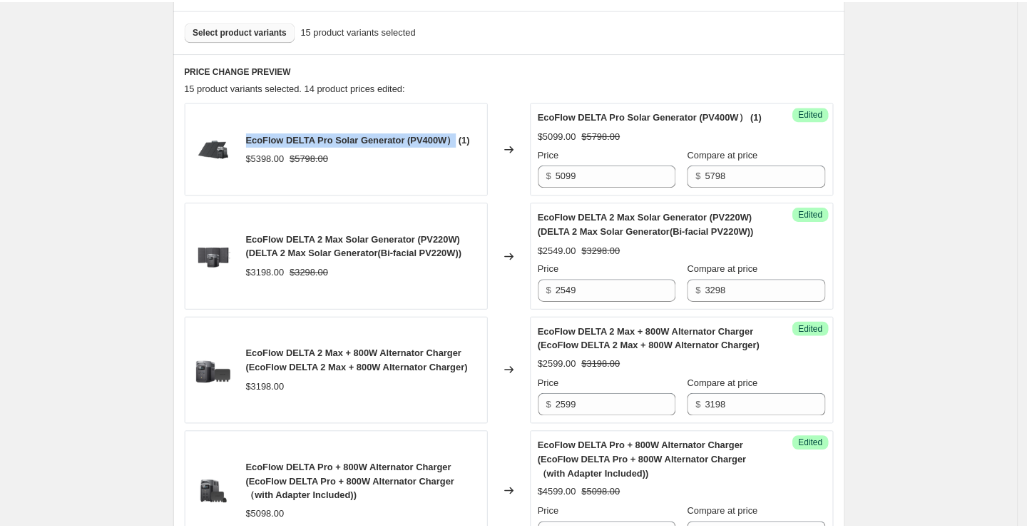
scroll to position [285, 0]
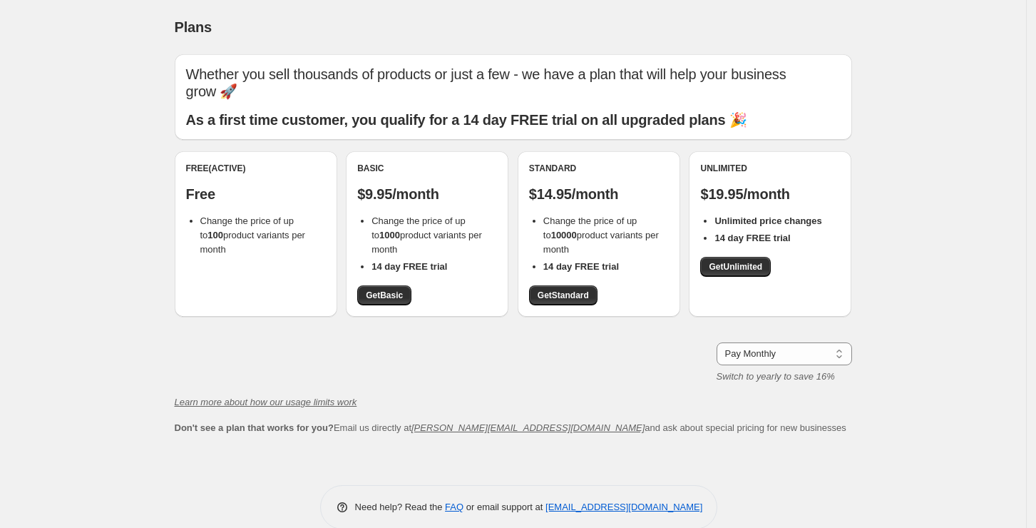
click at [260, 219] on span "Change the price of up to 100 product variants per month" at bounding box center [252, 234] width 105 height 39
click at [397, 296] on span "Get Basic" at bounding box center [384, 295] width 37 height 11
